Goal: Obtain resource: Download file/media

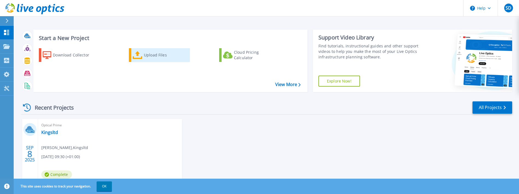
click at [154, 54] on div "Upload Files" at bounding box center [166, 54] width 44 height 11
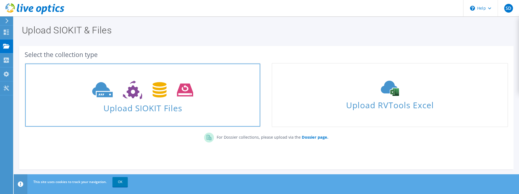
click at [186, 100] on span at bounding box center [142, 89] width 235 height 23
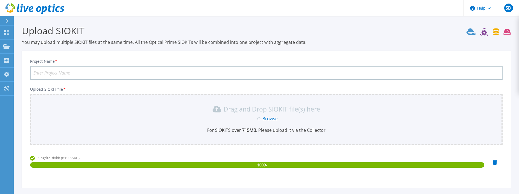
click at [132, 74] on input "Project Name *" at bounding box center [266, 73] width 472 height 14
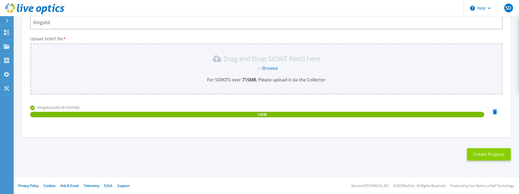
type input "Kingsltd"
click at [477, 153] on button "Create Projects" at bounding box center [489, 154] width 44 height 12
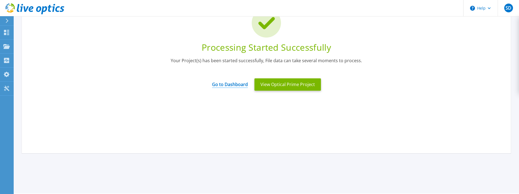
click at [240, 86] on link "Go to Dashboard" at bounding box center [230, 82] width 36 height 11
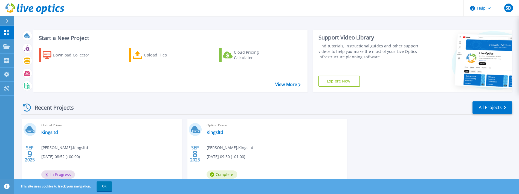
scroll to position [27, 0]
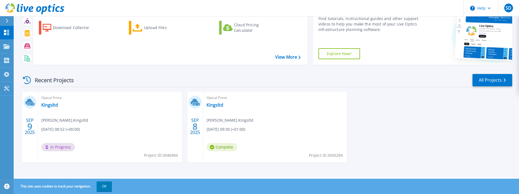
drag, startPoint x: 287, startPoint y: 150, endPoint x: 261, endPoint y: 139, distance: 28.1
click at [287, 149] on div "Optical Prime Kingsltd [PERSON_NAME] , Kingsltd [DATE] 09:30 (+01:00) Complete …" at bounding box center [275, 126] width 144 height 71
click at [215, 103] on link "Kingsltd" at bounding box center [214, 104] width 17 height 5
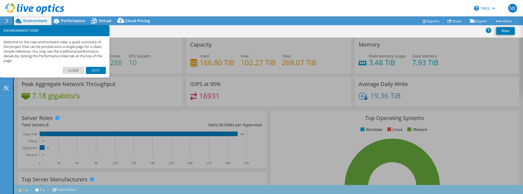
select select "USD"
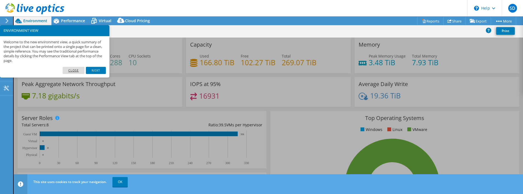
click at [75, 69] on link "Close" at bounding box center [74, 70] width 22 height 7
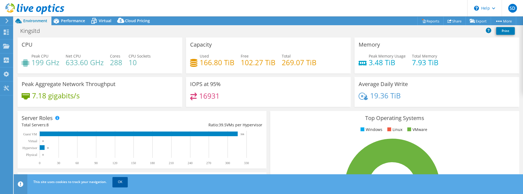
click at [119, 180] on link "OK" at bounding box center [119, 182] width 15 height 10
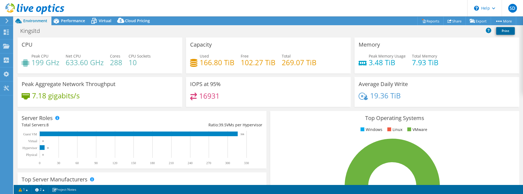
click at [507, 31] on link "Print" at bounding box center [505, 31] width 19 height 8
click at [503, 31] on link "Print" at bounding box center [505, 31] width 19 height 8
click at [425, 20] on link "Reports" at bounding box center [430, 21] width 26 height 8
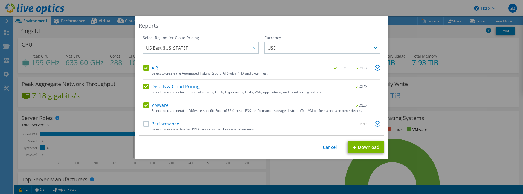
click at [145, 123] on label "Performance" at bounding box center [161, 123] width 36 height 5
click at [0, 0] on input "Performance" at bounding box center [0, 0] width 0 height 0
click at [354, 145] on img at bounding box center [354, 147] width 4 height 4
click at [376, 48] on div at bounding box center [375, 47] width 9 height 11
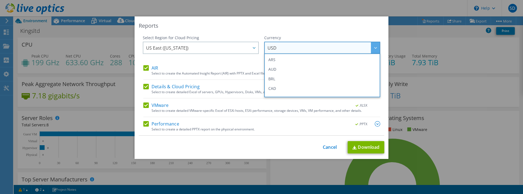
click at [376, 32] on div "Reports Select Region for Cloud Pricing Asia Pacific (Hong Kong) Asia Pacific (…" at bounding box center [262, 87] width 254 height 142
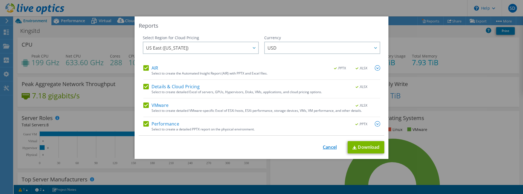
click at [325, 147] on link "Cancel" at bounding box center [330, 146] width 14 height 5
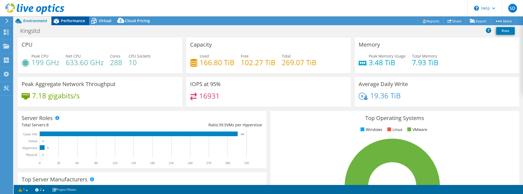
click at [78, 21] on span "Performance" at bounding box center [73, 20] width 24 height 5
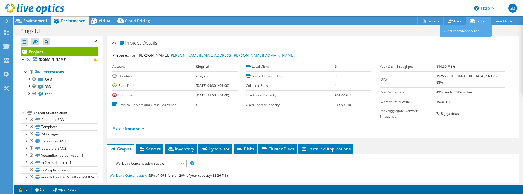
click at [478, 23] on link "Export" at bounding box center [477, 21] width 25 height 8
click at [467, 30] on link "vSAN ReadyNode Sizer" at bounding box center [465, 30] width 52 height 11
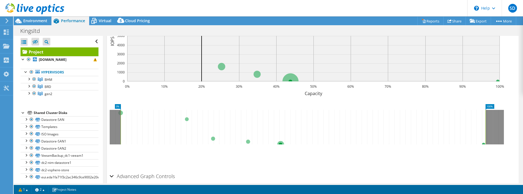
scroll to position [206, 0]
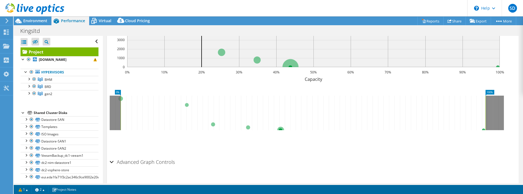
click at [112, 156] on div "Advanced Graph Controls" at bounding box center [313, 162] width 406 height 12
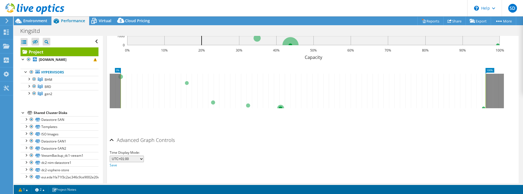
click at [113, 134] on h2 "Advanced Graph Controls" at bounding box center [142, 139] width 65 height 11
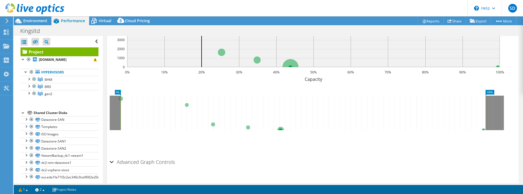
scroll to position [178, 0]
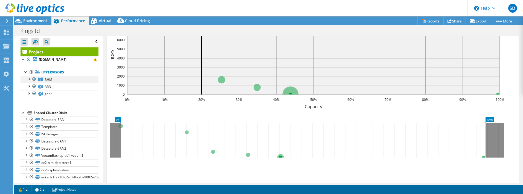
click at [27, 81] on div at bounding box center [28, 78] width 5 height 5
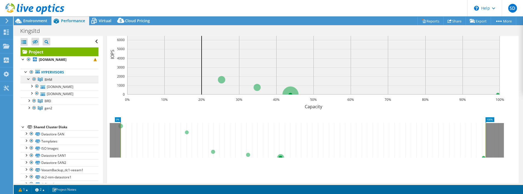
click at [48, 82] on span "BHM" at bounding box center [49, 79] width 8 height 5
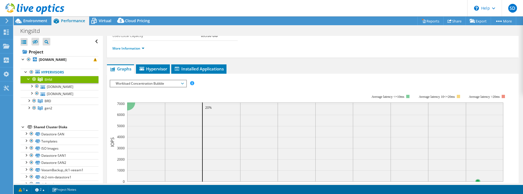
scroll to position [0, 0]
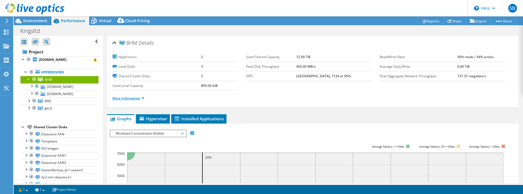
click at [141, 98] on link "More Information" at bounding box center [128, 98] width 32 height 5
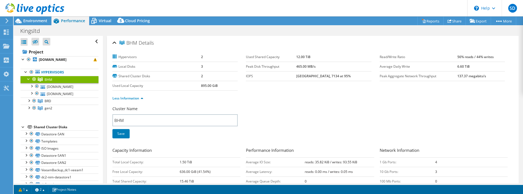
click at [247, 8] on header "SD End User Steven Davies steven.davies@kingsltd.co.uk Kingsltd My Profile Log …" at bounding box center [261, 8] width 523 height 16
click at [479, 21] on link "Export" at bounding box center [477, 21] width 25 height 8
click at [462, 30] on link "vSAN ReadyNode Sizer" at bounding box center [465, 30] width 52 height 11
click at [429, 18] on link "Reports" at bounding box center [430, 21] width 26 height 8
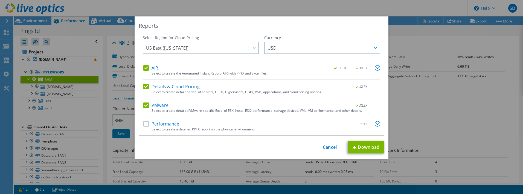
click at [143, 124] on label "Performance" at bounding box center [161, 123] width 36 height 5
click at [0, 0] on input "Performance" at bounding box center [0, 0] width 0 height 0
click at [253, 47] on icon at bounding box center [254, 48] width 3 height 2
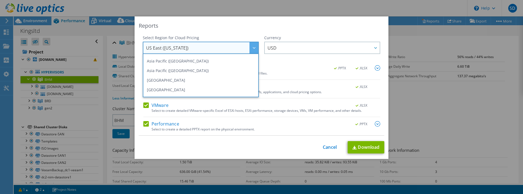
scroll to position [55, 0]
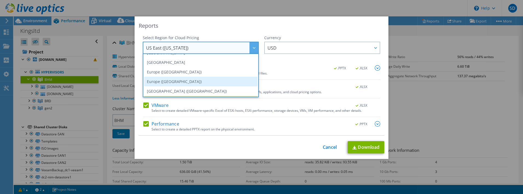
click at [180, 83] on li "Europe ([GEOGRAPHIC_DATA])" at bounding box center [200, 82] width 113 height 10
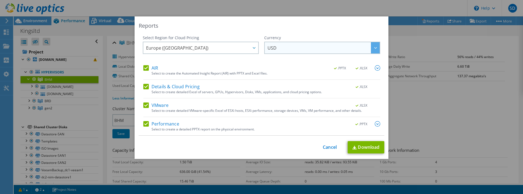
click at [297, 48] on span "USD" at bounding box center [323, 47] width 112 height 11
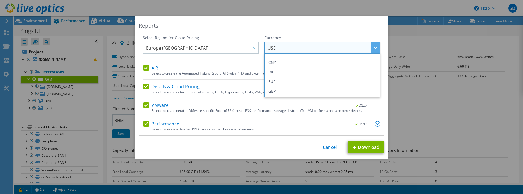
scroll to position [82, 0]
click at [282, 65] on li "GBP" at bounding box center [322, 64] width 113 height 10
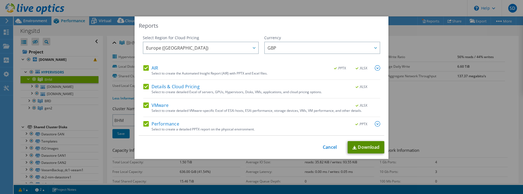
click at [368, 145] on link "Download" at bounding box center [366, 147] width 37 height 12
click at [434, 123] on div "Reports Select Region for Cloud Pricing Asia Pacific (Hong Kong) Asia Pacific (…" at bounding box center [261, 96] width 523 height 161
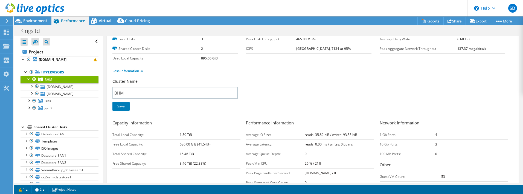
scroll to position [55, 0]
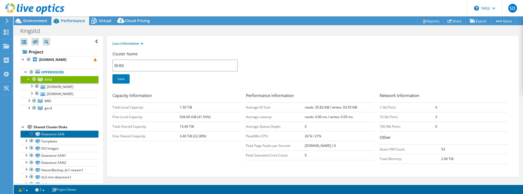
click at [52, 137] on link "Datastore-SAN" at bounding box center [60, 133] width 78 height 7
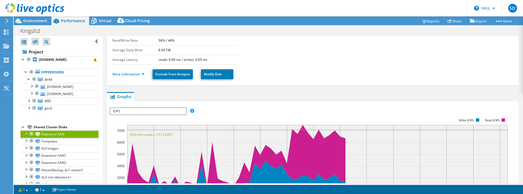
scroll to position [27, 0]
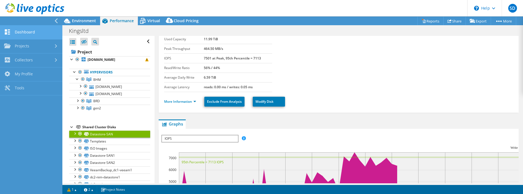
click at [28, 34] on link "Dashboard" at bounding box center [31, 32] width 62 height 14
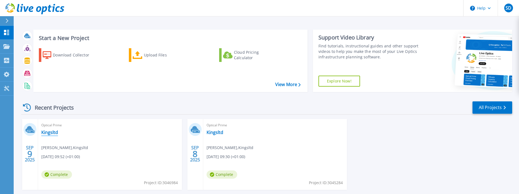
click at [46, 132] on link "Kingsltd" at bounding box center [49, 131] width 17 height 5
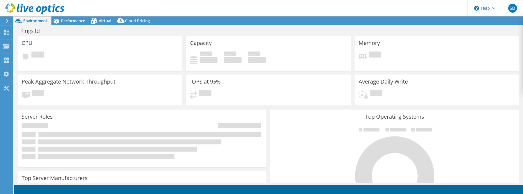
select select "USD"
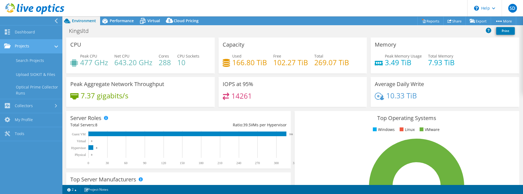
click at [6, 43] on link "Projects" at bounding box center [31, 46] width 62 height 14
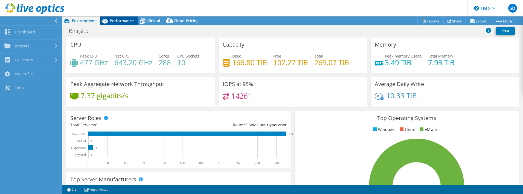
click at [112, 19] on span "Performance" at bounding box center [122, 20] width 24 height 5
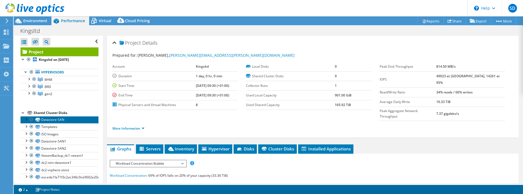
click at [53, 117] on link "Datastore-SAN" at bounding box center [60, 119] width 78 height 7
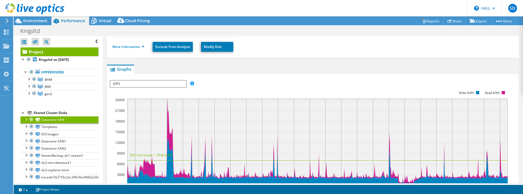
scroll to position [55, 0]
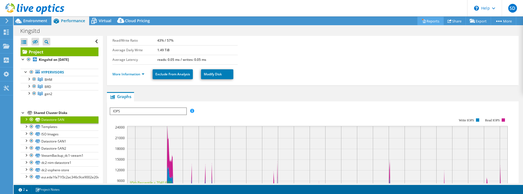
click at [423, 19] on link "Reports" at bounding box center [430, 21] width 26 height 8
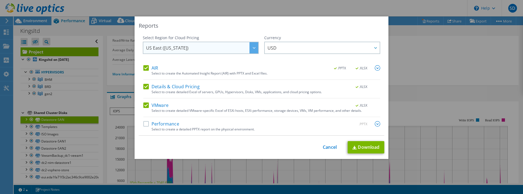
click at [239, 48] on span "US East ([US_STATE])" at bounding box center [202, 47] width 112 height 11
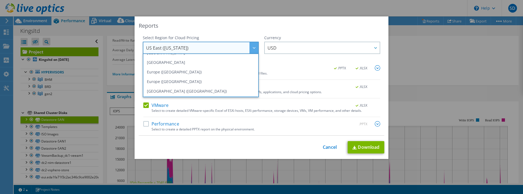
scroll to position [74, 0]
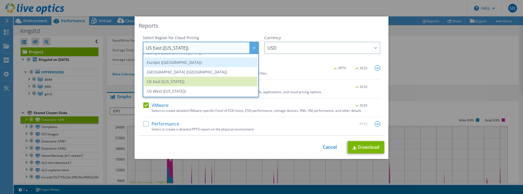
click at [189, 62] on li "Europe ([GEOGRAPHIC_DATA])" at bounding box center [200, 62] width 113 height 10
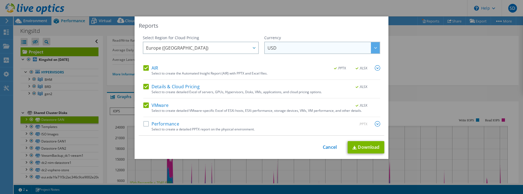
click at [335, 47] on span "USD" at bounding box center [323, 47] width 112 height 11
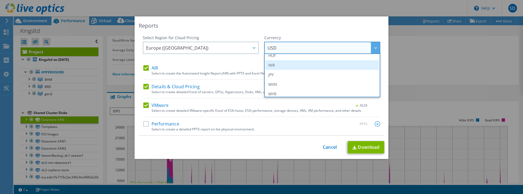
scroll to position [82, 0]
click at [294, 66] on li "GBP" at bounding box center [322, 64] width 113 height 10
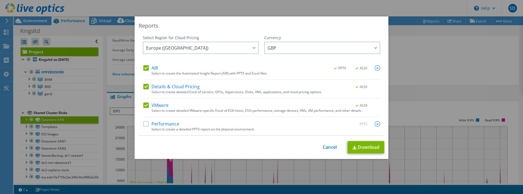
click at [375, 121] on img at bounding box center [377, 123] width 5 height 5
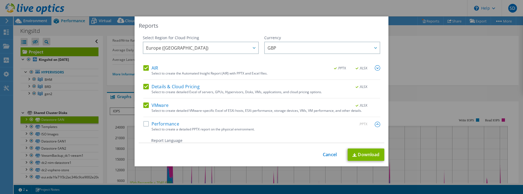
click at [145, 123] on label "Performance" at bounding box center [161, 123] width 36 height 5
click at [0, 0] on input "Performance" at bounding box center [0, 0] width 0 height 0
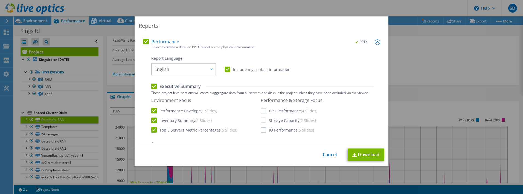
scroll to position [55, 0]
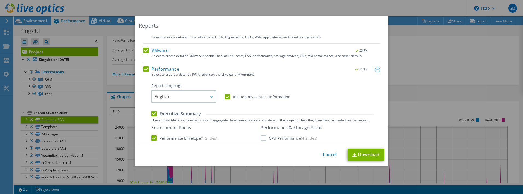
click at [375, 69] on img at bounding box center [377, 69] width 5 height 5
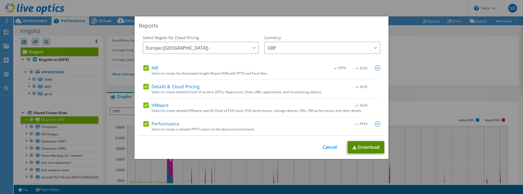
click at [363, 147] on link "Download" at bounding box center [366, 147] width 37 height 12
click at [364, 22] on div "Reports" at bounding box center [262, 26] width 246 height 8
click at [323, 147] on link "Cancel" at bounding box center [330, 146] width 14 height 5
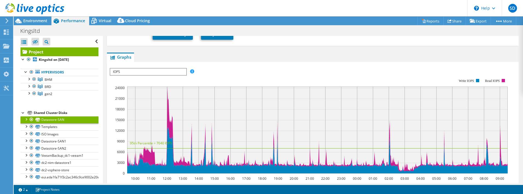
scroll to position [67, 0]
